Goal: Entertainment & Leisure: Consume media (video, audio)

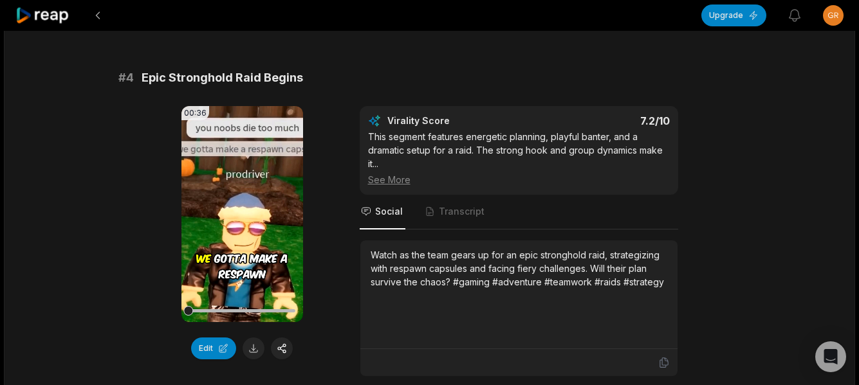
scroll to position [1286, 0]
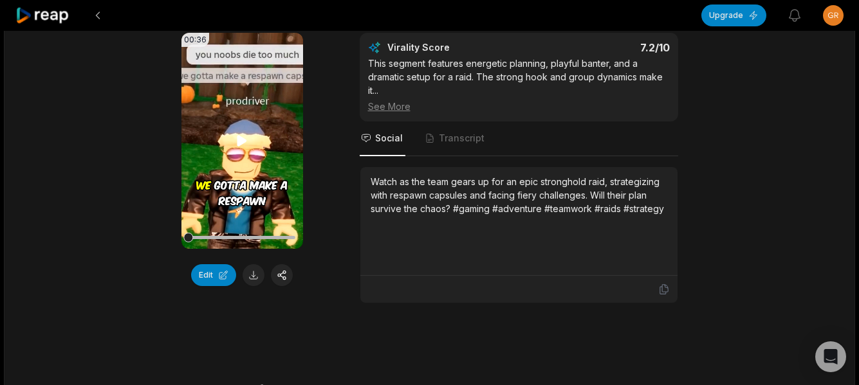
click at [240, 152] on video "Your browser does not support mp4 format." at bounding box center [242, 141] width 122 height 216
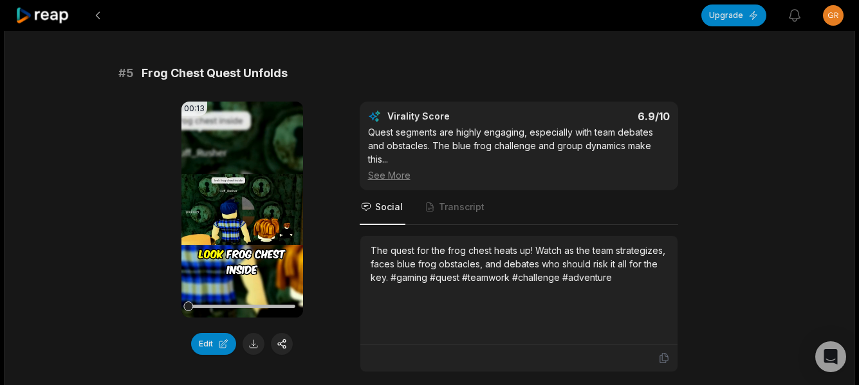
scroll to position [1608, 0]
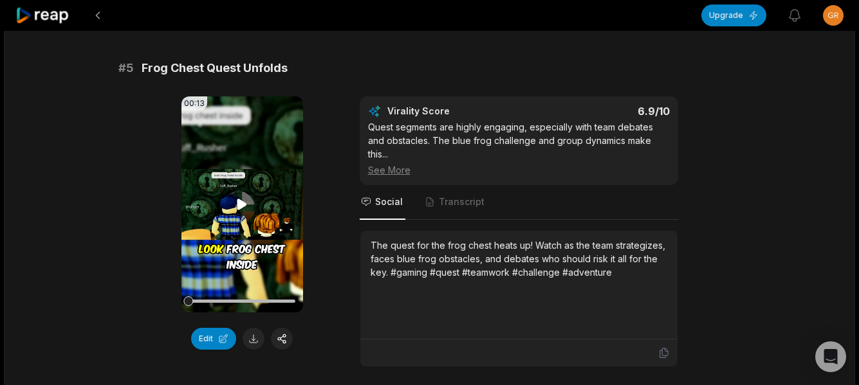
click at [237, 205] on icon at bounding box center [242, 204] width 10 height 11
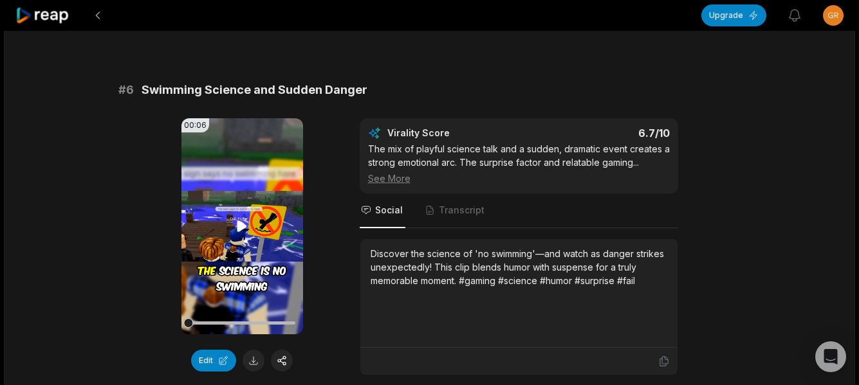
scroll to position [1994, 0]
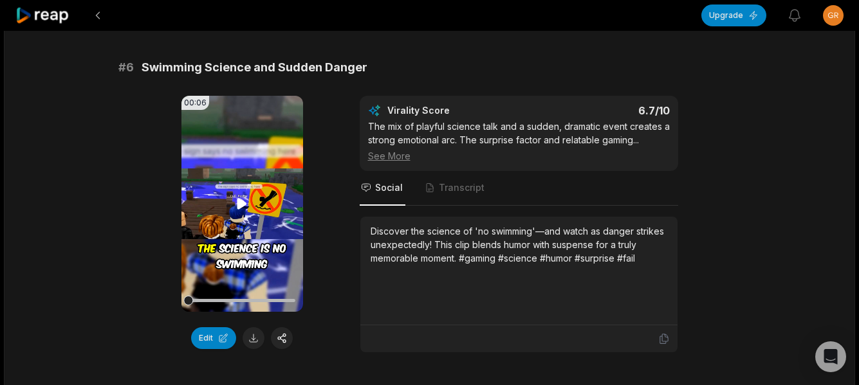
click at [242, 196] on icon at bounding box center [241, 203] width 15 height 15
click at [227, 220] on video "Your browser does not support mp4 format." at bounding box center [242, 204] width 122 height 216
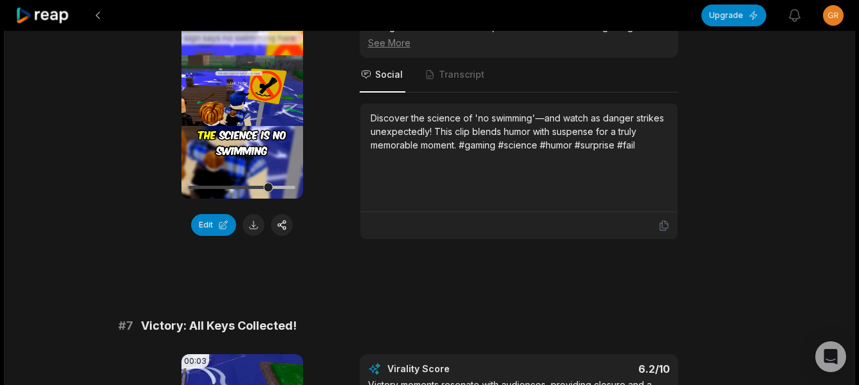
scroll to position [2315, 0]
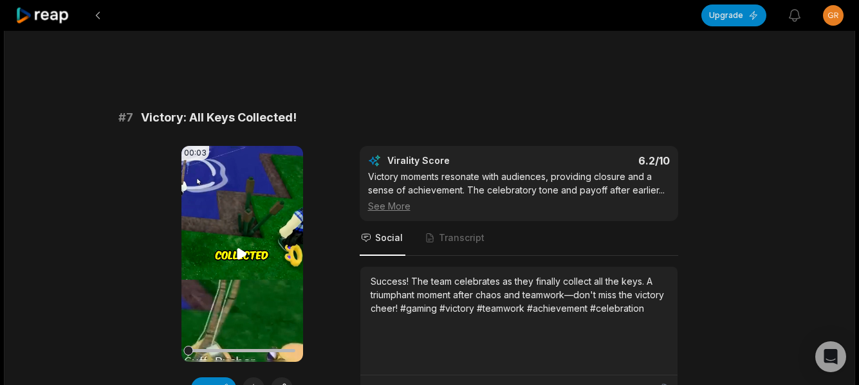
click at [248, 248] on icon at bounding box center [241, 253] width 15 height 15
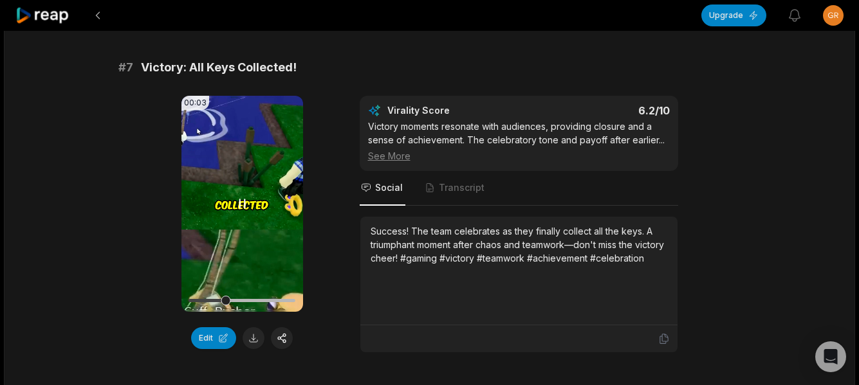
scroll to position [2430, 0]
